Goal: Task Accomplishment & Management: Manage account settings

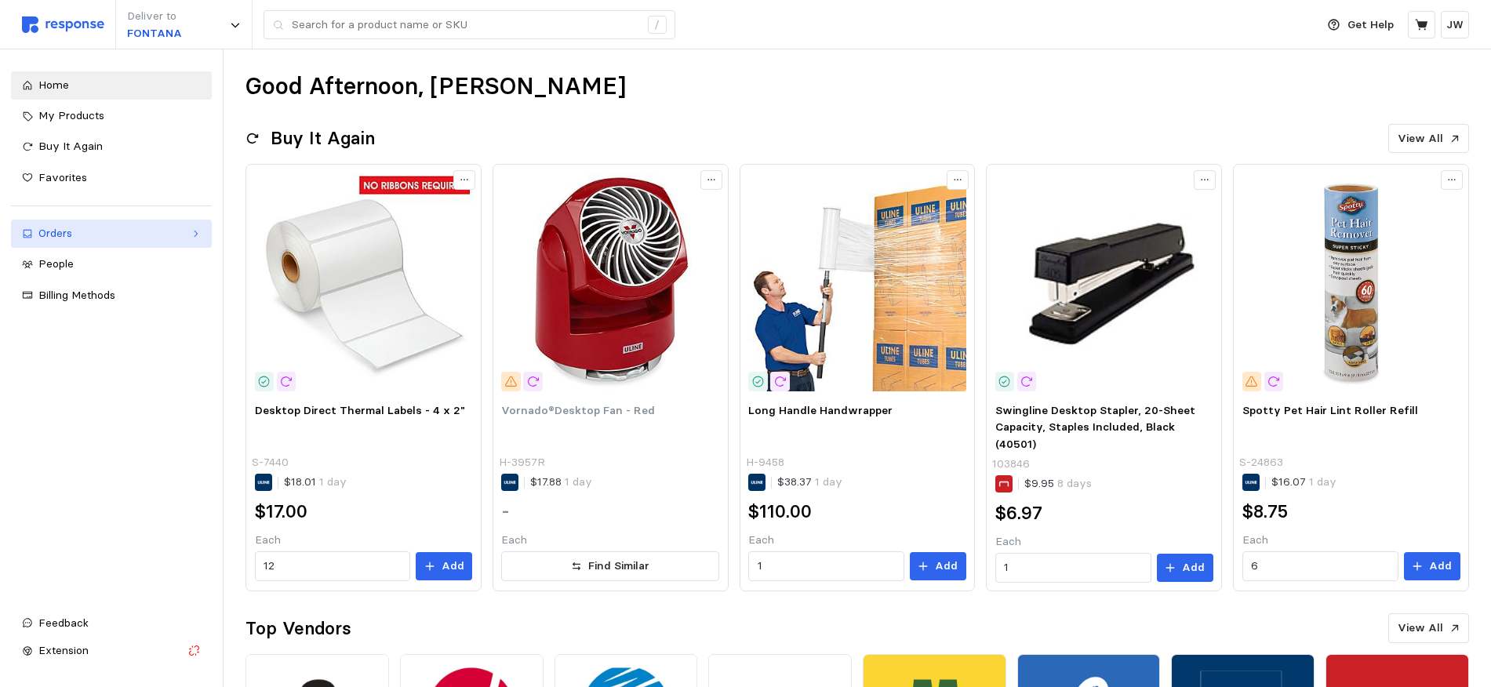
click at [64, 233] on div "Orders" at bounding box center [111, 233] width 146 height 17
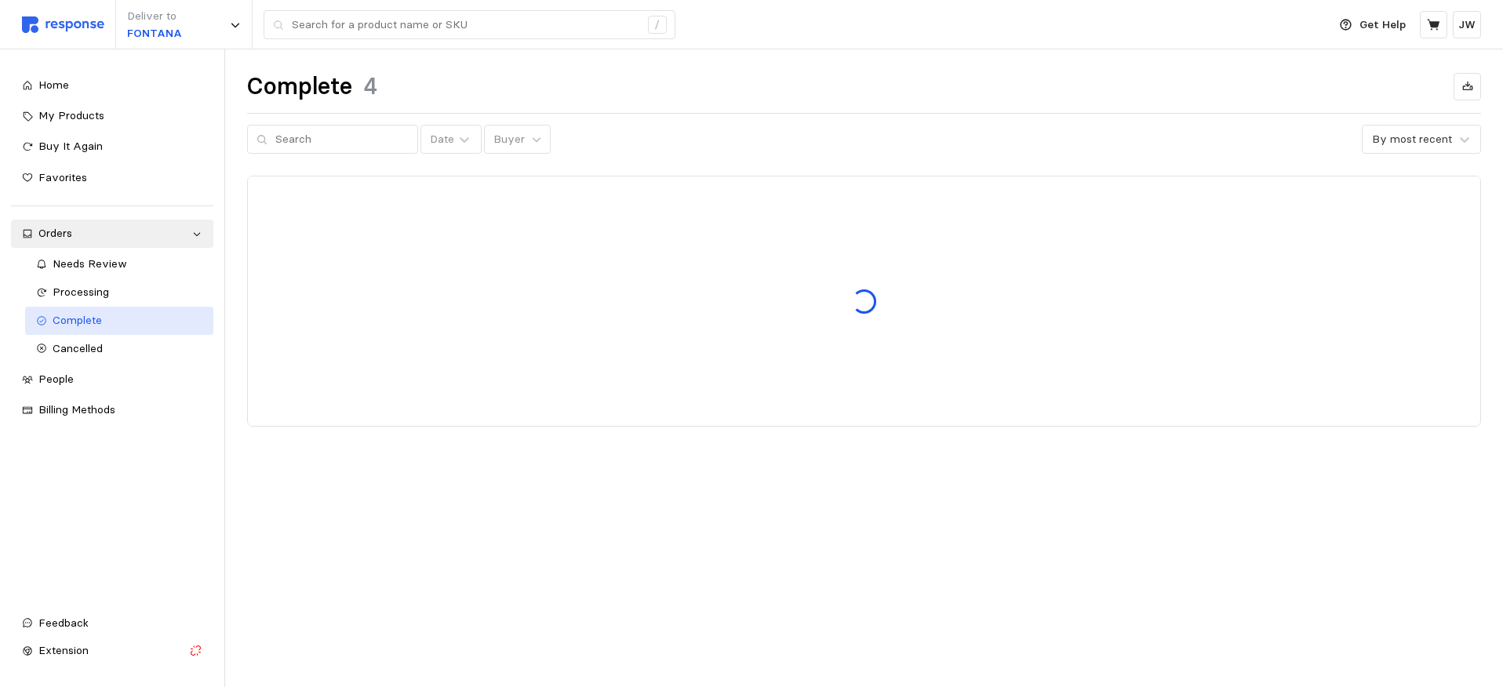
click at [70, 320] on span "Complete" at bounding box center [77, 320] width 49 height 14
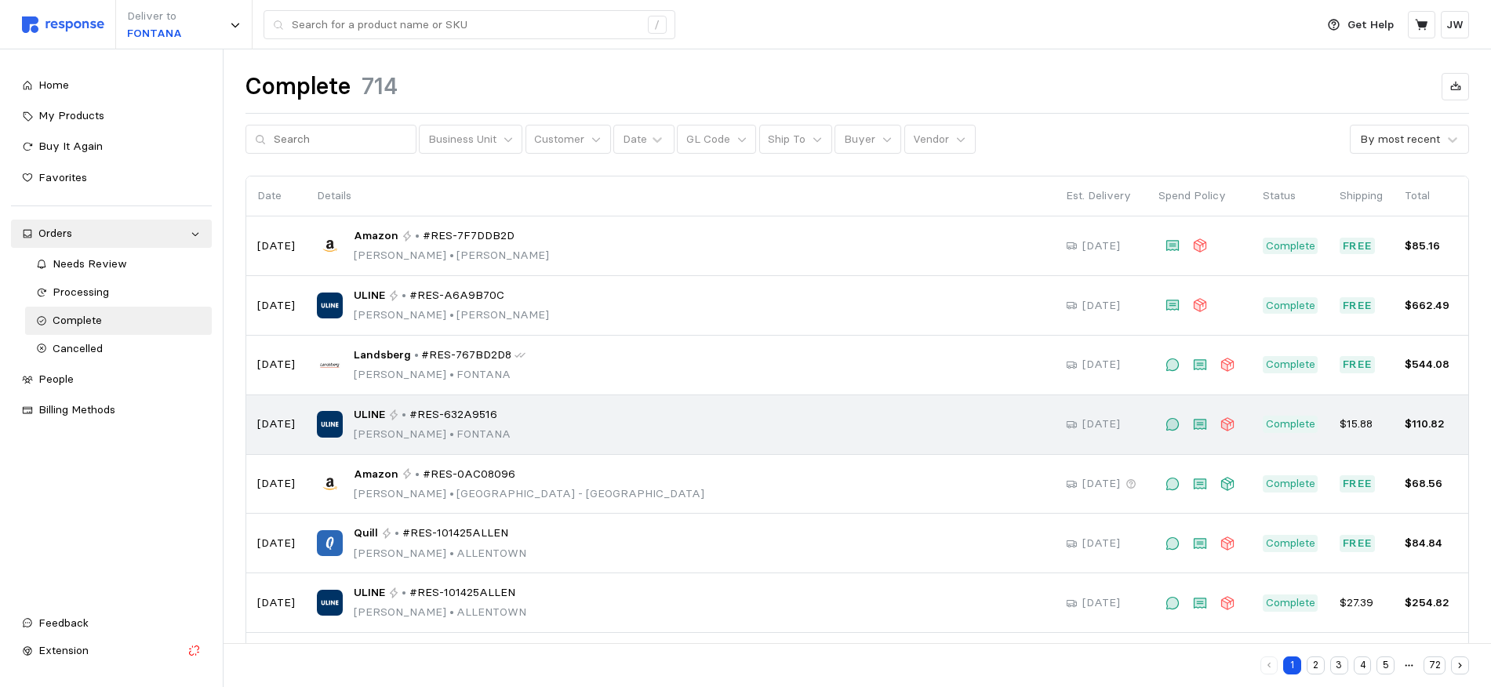
click at [456, 416] on span "#RES-632A9516" at bounding box center [453, 414] width 88 height 17
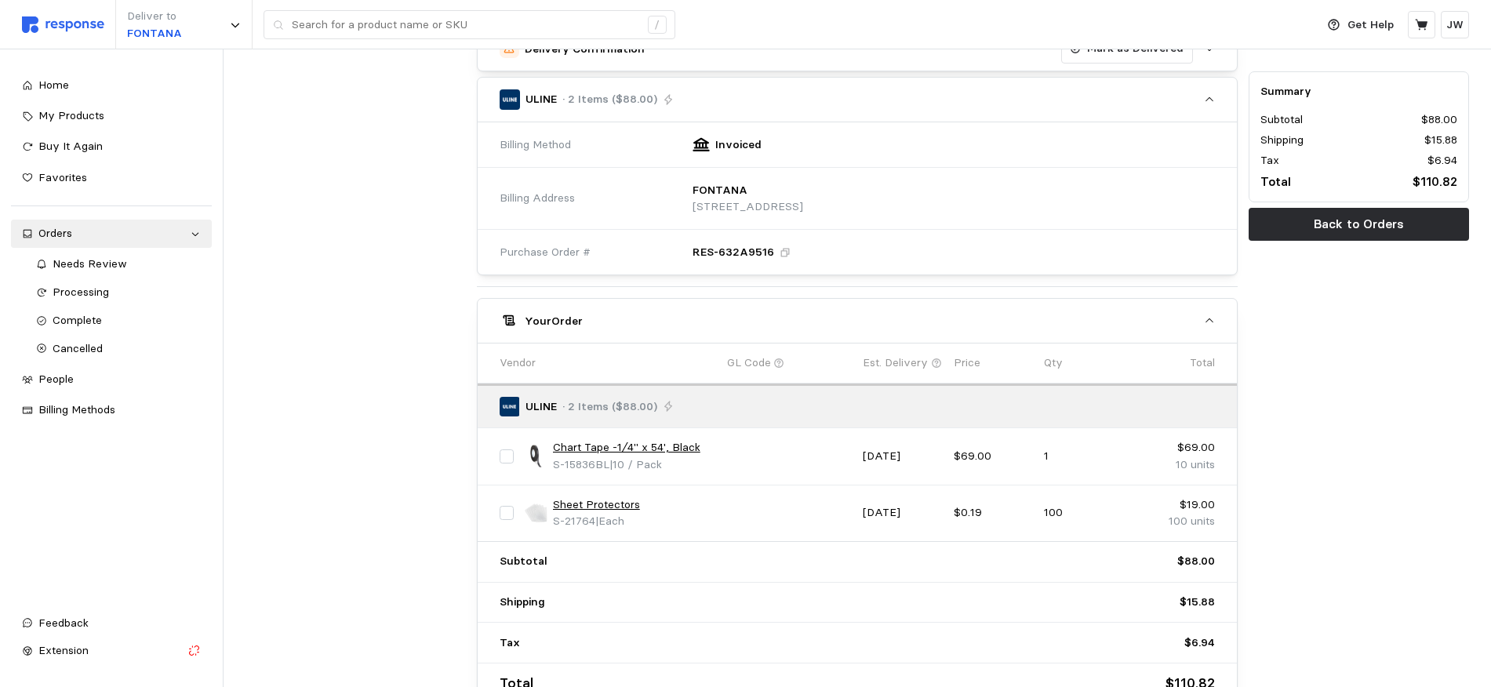
scroll to position [384, 0]
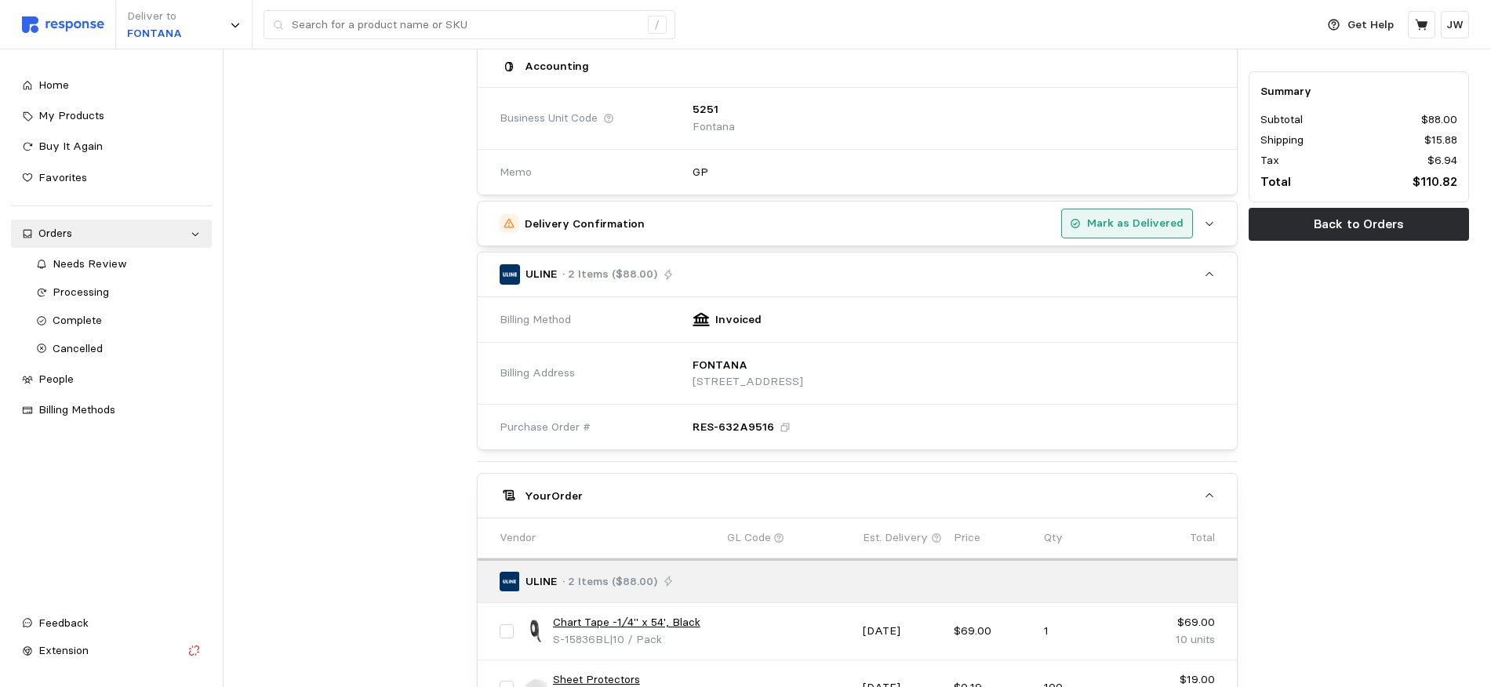
click at [1125, 217] on p "Mark as Delivered" at bounding box center [1135, 223] width 96 height 17
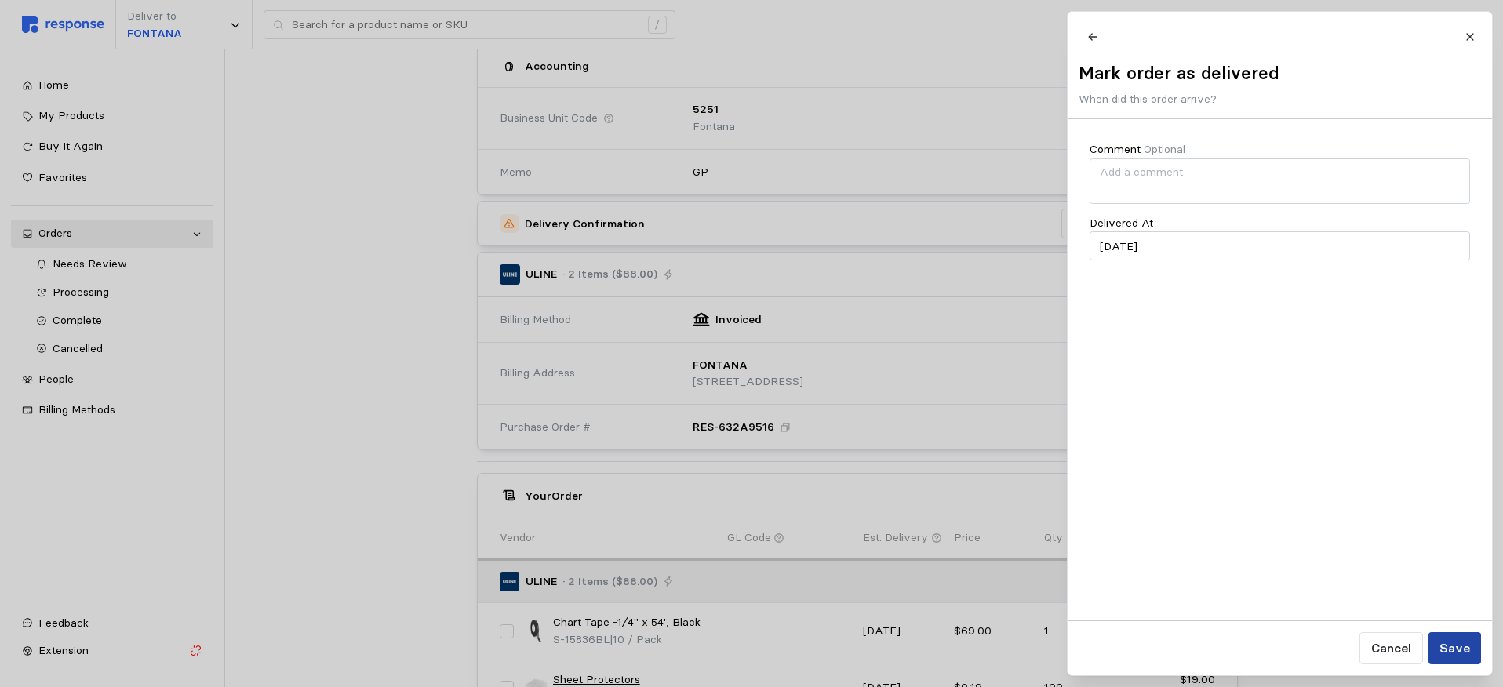
click at [1462, 652] on p "Save" at bounding box center [1453, 648] width 31 height 20
